Goal: Find specific page/section: Find specific page/section

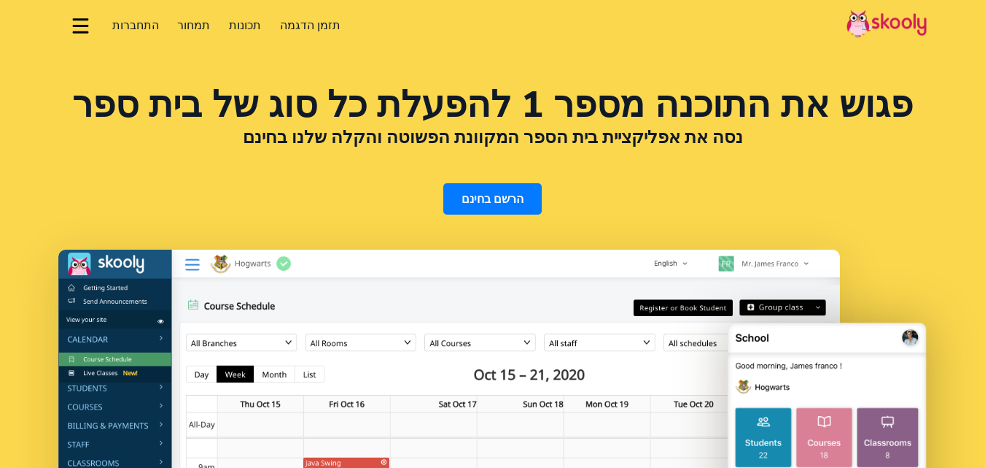
select select "iw"
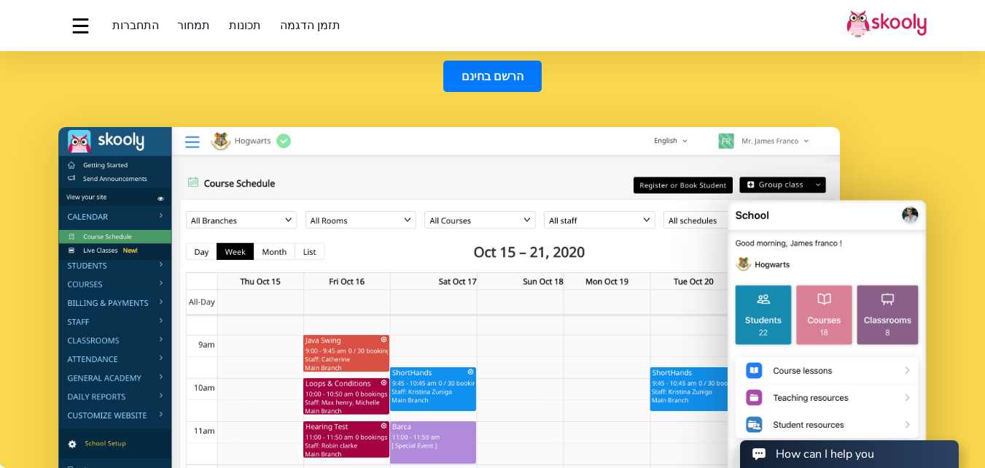
scroll to position [146, 0]
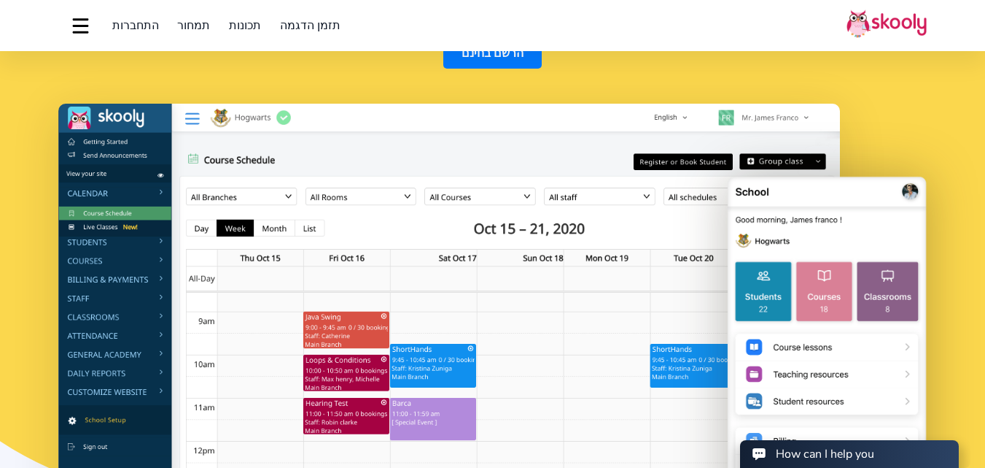
select select "972"
select select "Israel"
select select "[GEOGRAPHIC_DATA]/[GEOGRAPHIC_DATA]"
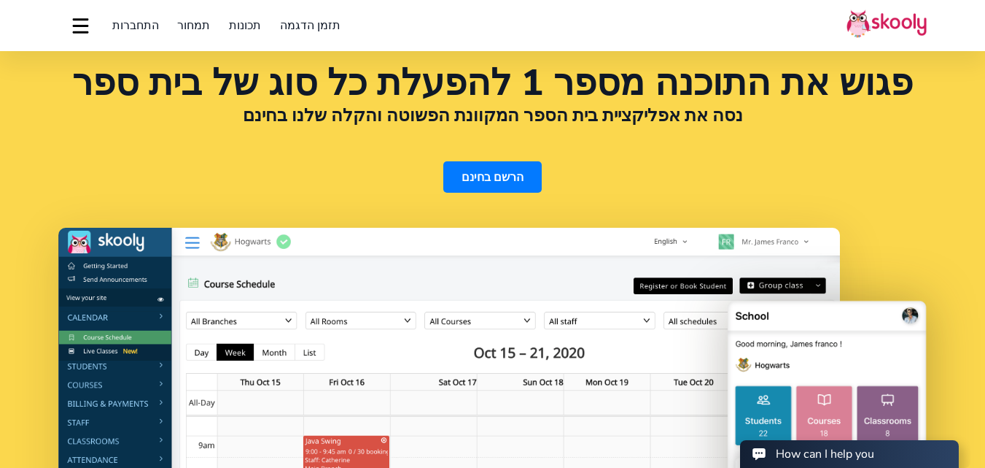
scroll to position [0, 0]
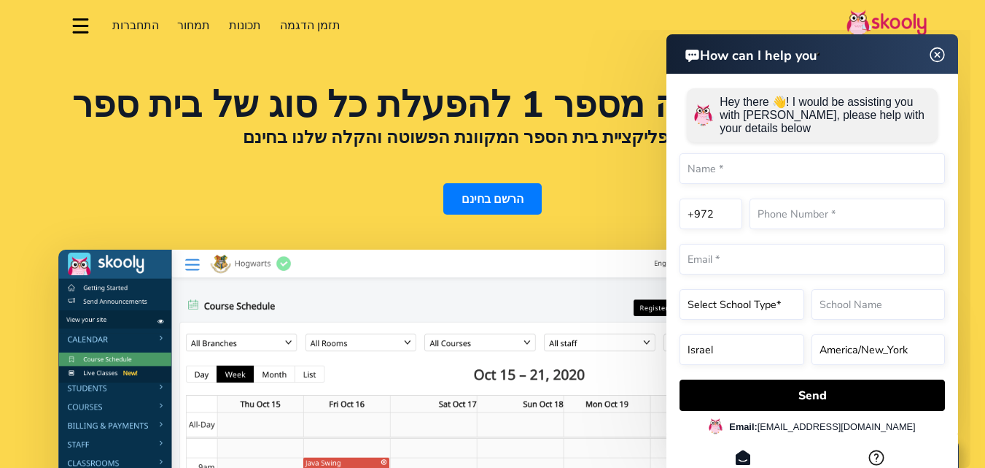
click at [182, 22] on span "תמחור" at bounding box center [193, 26] width 33 height 16
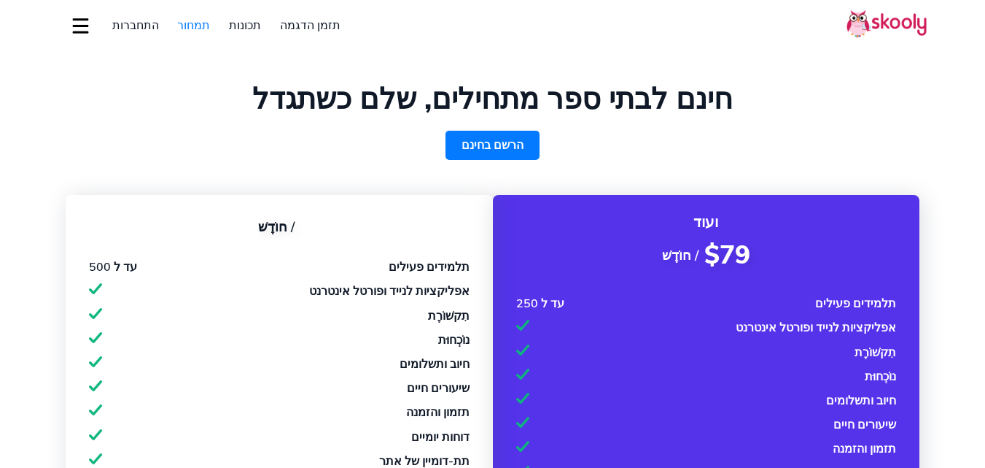
select select "iw"
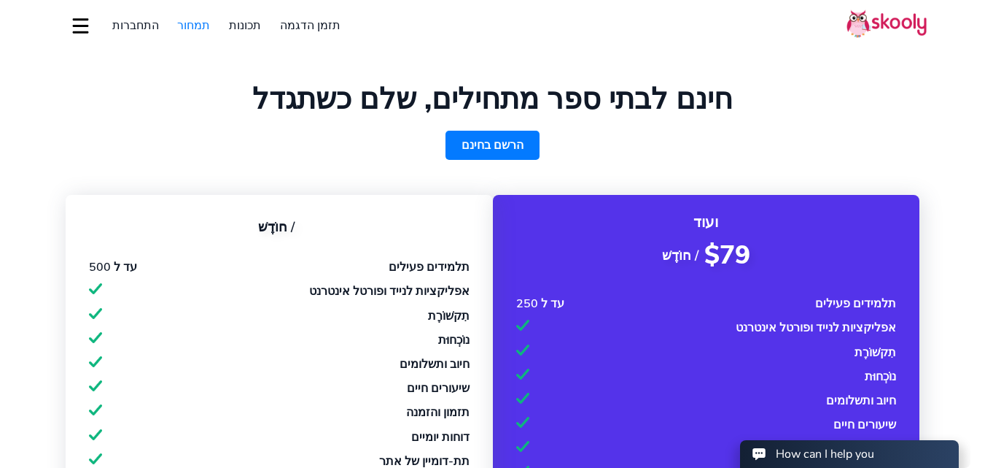
select select "972"
select select "Israel"
select select "[GEOGRAPHIC_DATA]/[GEOGRAPHIC_DATA]"
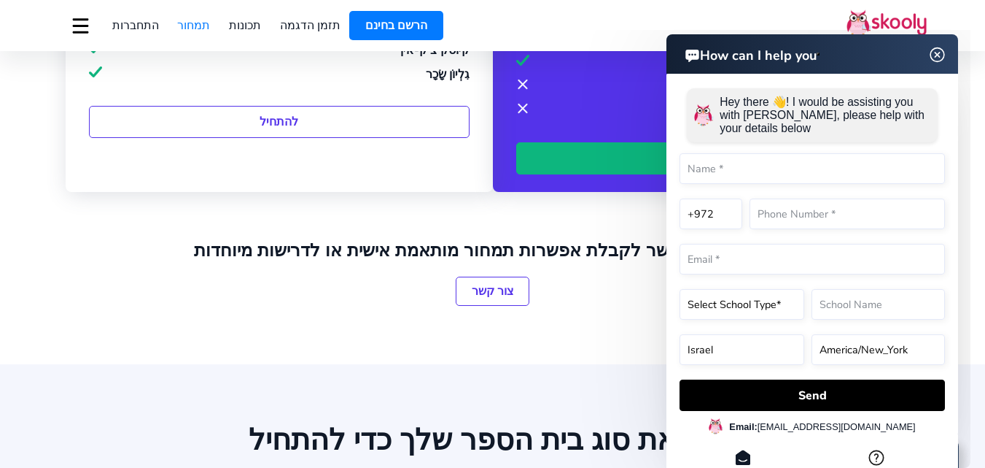
scroll to position [511, 0]
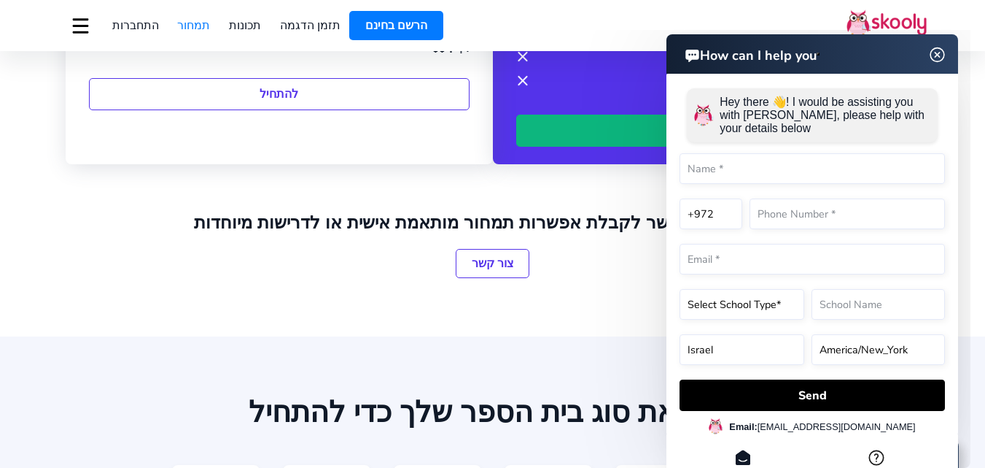
click at [946, 56] on img at bounding box center [938, 55] width 28 height 18
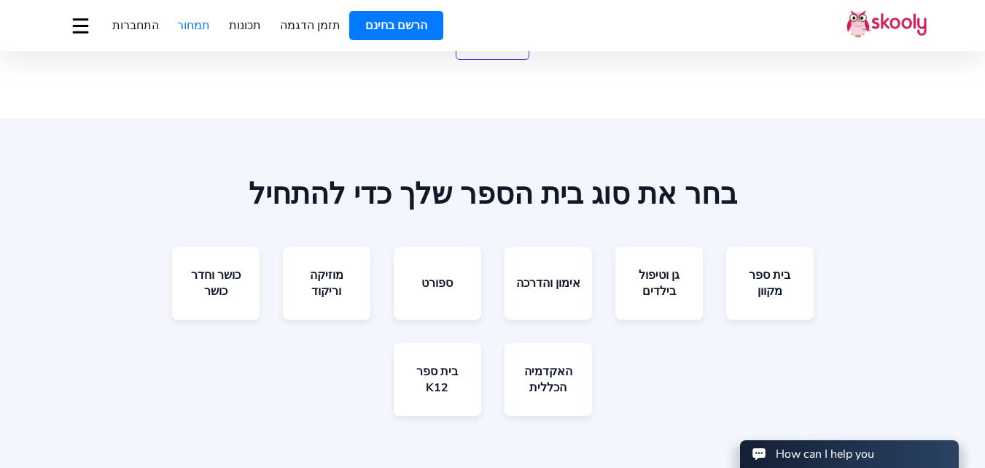
scroll to position [729, 0]
click at [759, 286] on link "בית ספר מקוון" at bounding box center [771, 282] width 88 height 73
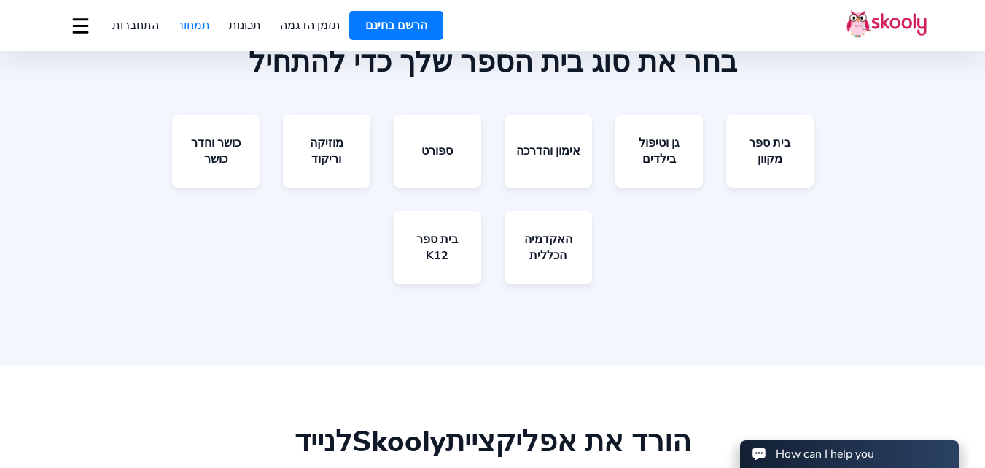
scroll to position [802, 0]
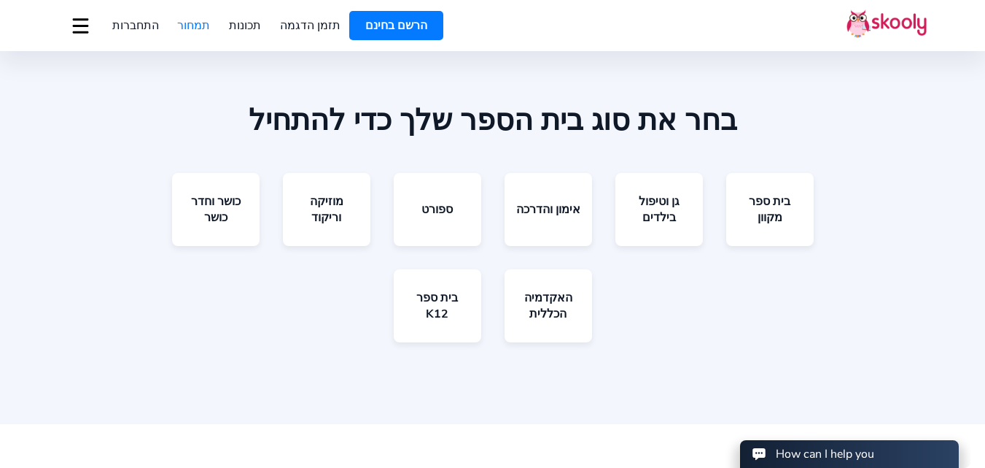
click at [85, 26] on button "dropdown menu" at bounding box center [80, 26] width 21 height 34
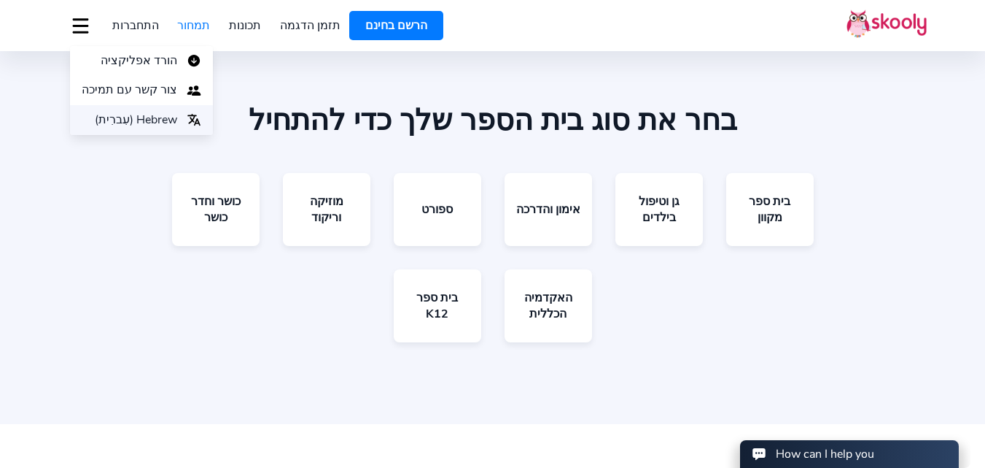
click at [153, 113] on span "Hebrew (עִברִית)" at bounding box center [136, 119] width 82 height 21
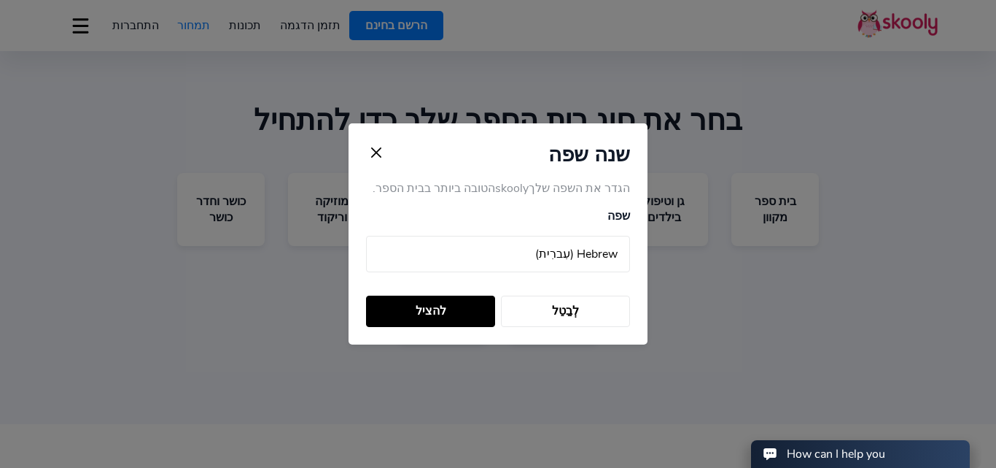
click at [384, 147] on img "close language changer" at bounding box center [376, 152] width 20 height 20
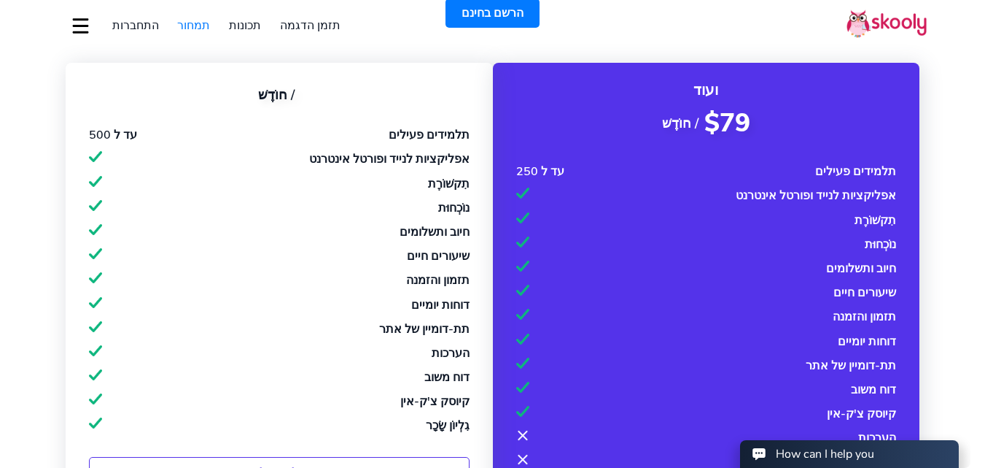
scroll to position [0, 0]
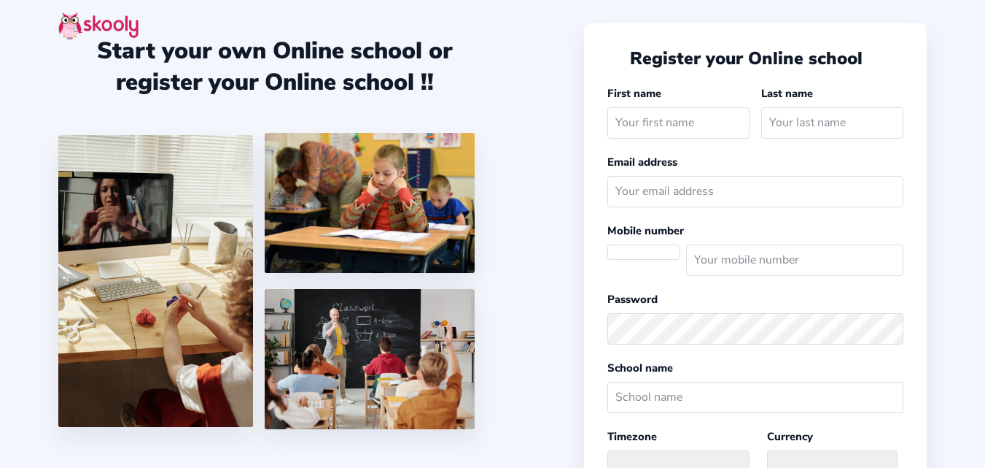
select select "[GEOGRAPHIC_DATA]/[GEOGRAPHIC_DATA]"
select select "ILS ₪"
select select "IL"
